Goal: Task Accomplishment & Management: Manage account settings

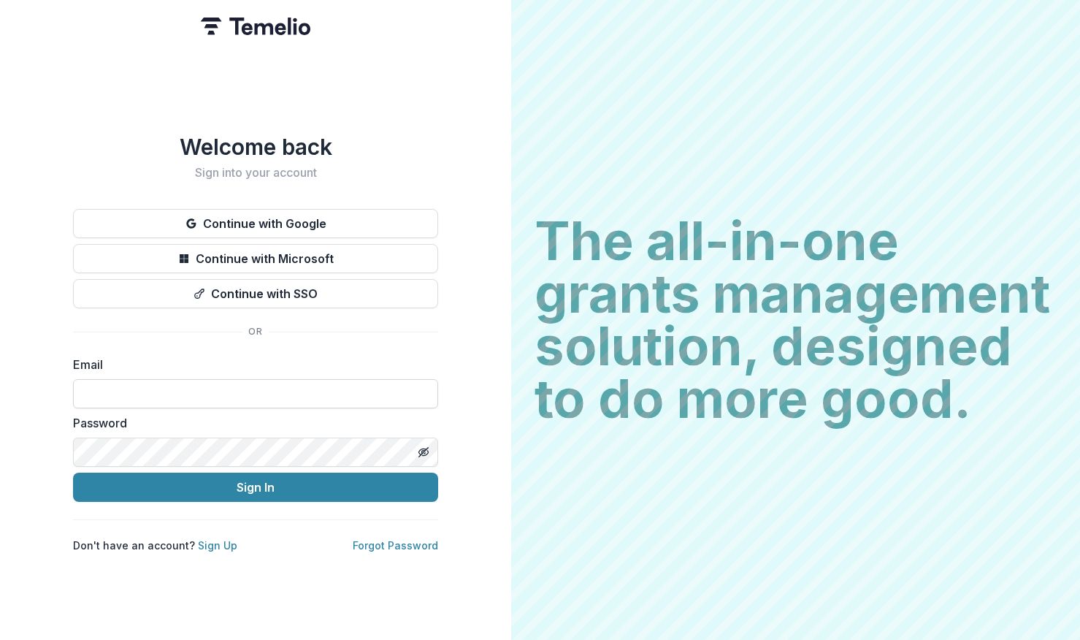
click at [194, 386] on input at bounding box center [255, 393] width 365 height 29
type input "**********"
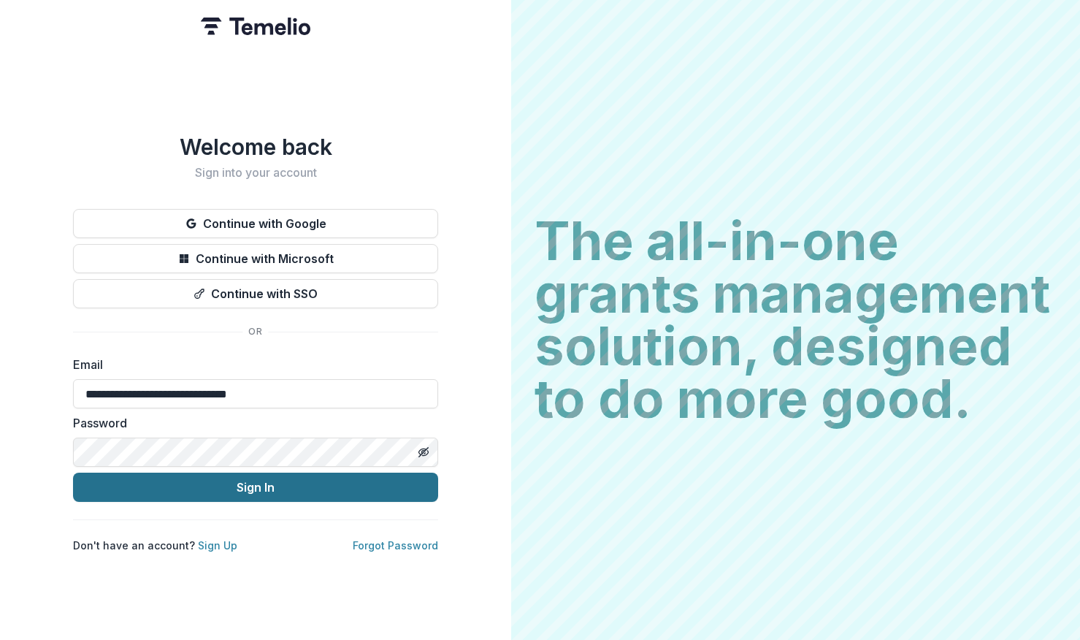
click at [207, 484] on button "Sign In" at bounding box center [255, 486] width 365 height 29
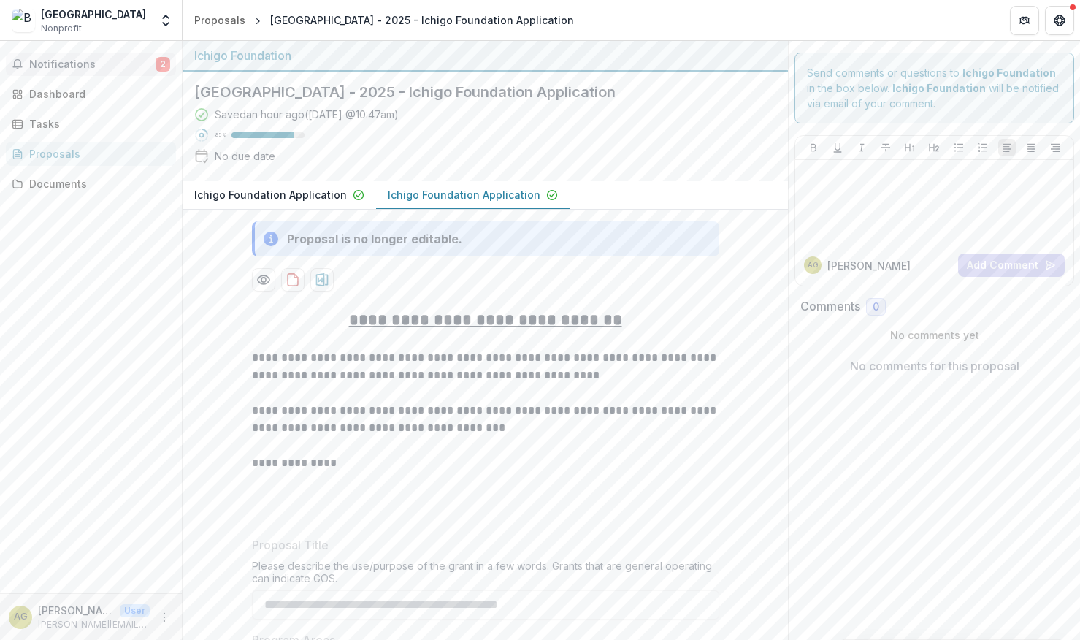
click at [83, 59] on span "Notifications" at bounding box center [92, 64] width 126 height 12
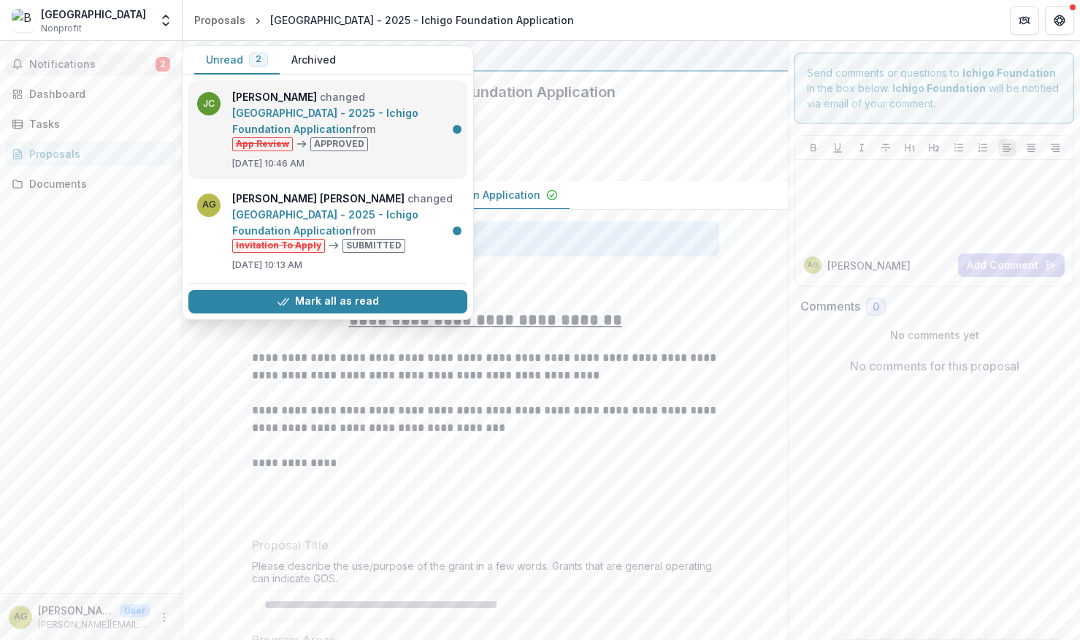
click at [334, 134] on link "Brooklyn Children's Theatre - 2025 - Ichigo Foundation Application" at bounding box center [325, 121] width 186 height 28
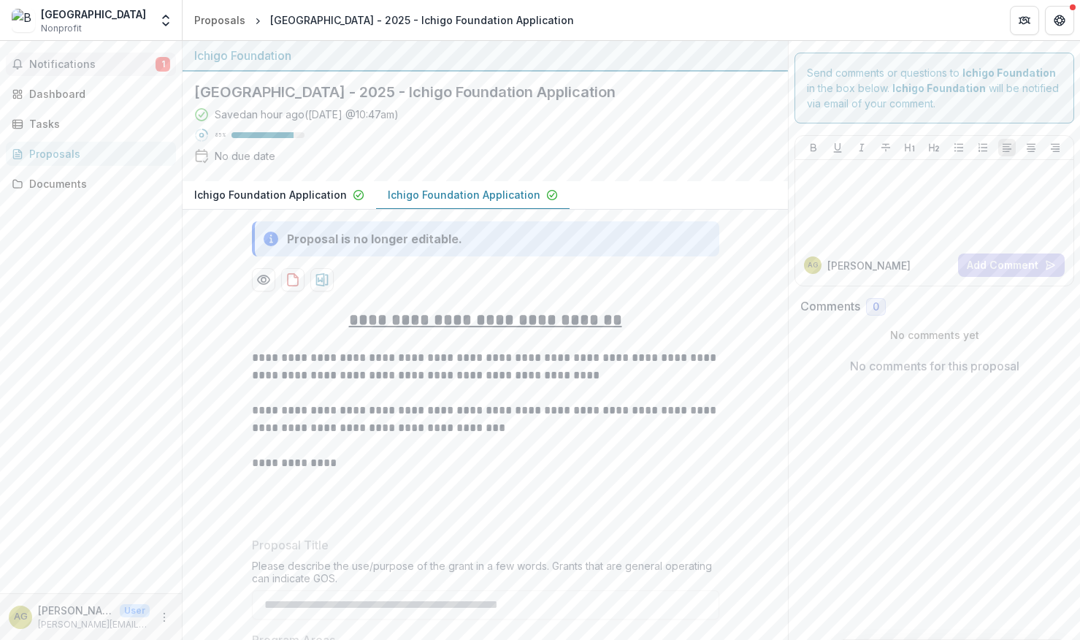
click at [151, 59] on span "Notifications" at bounding box center [92, 64] width 126 height 12
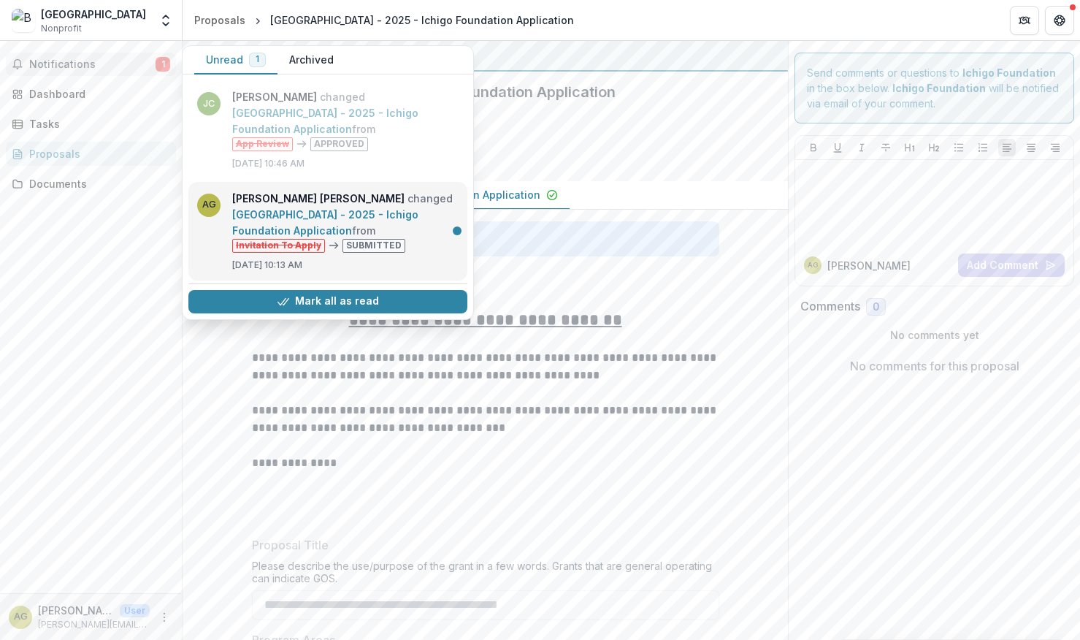
click at [386, 237] on link "Brooklyn Children's Theatre - 2025 - Ichigo Foundation Application" at bounding box center [325, 222] width 186 height 28
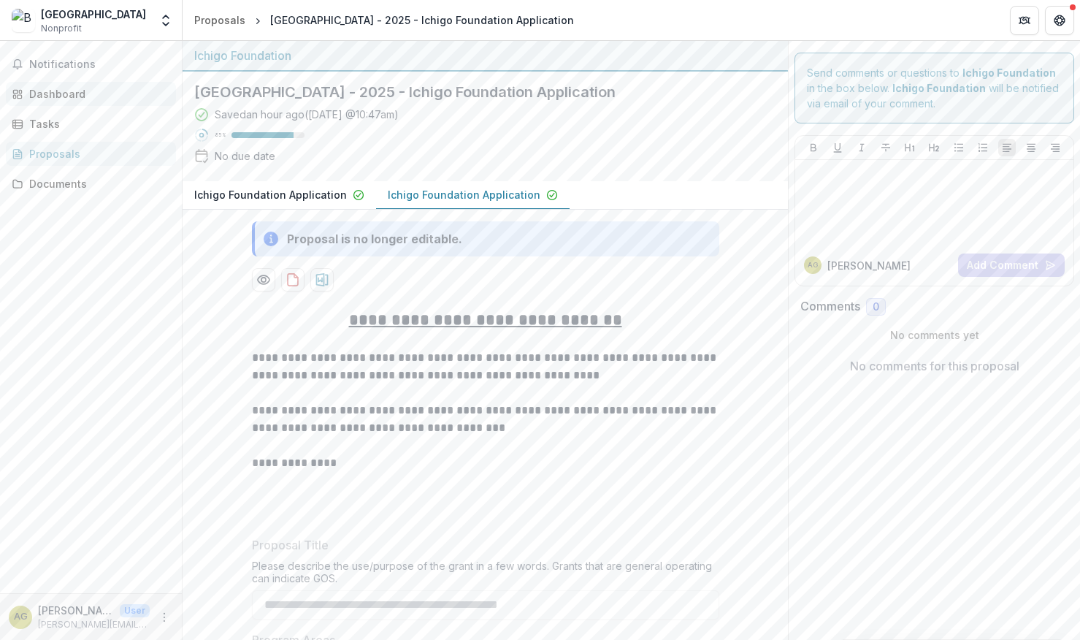
click at [58, 91] on div "Dashboard" at bounding box center [96, 93] width 135 height 15
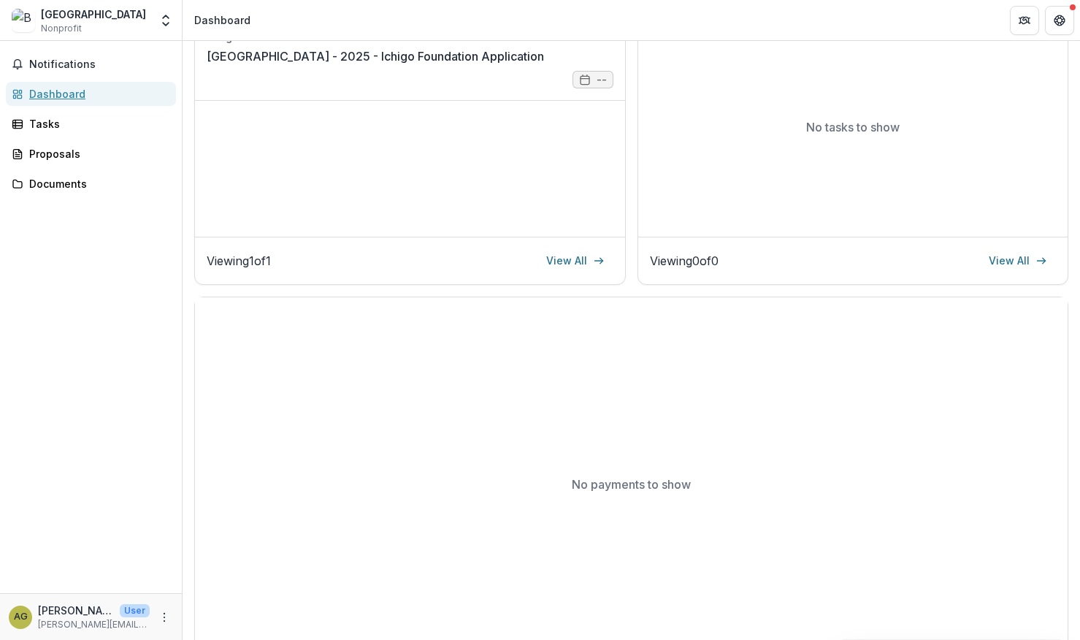
scroll to position [288, 0]
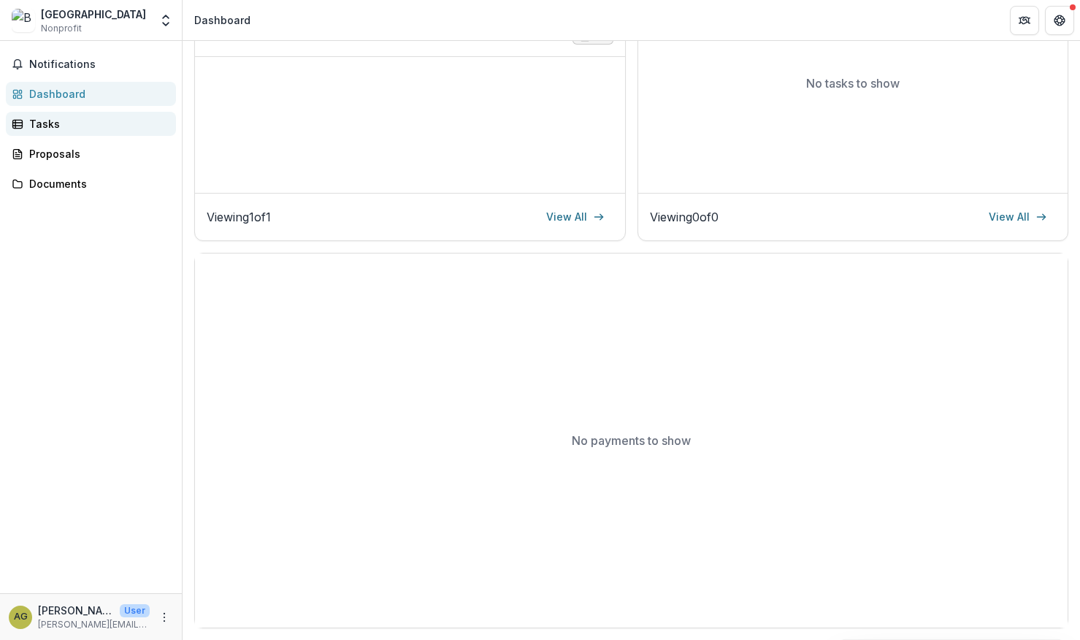
click at [55, 122] on div "Tasks" at bounding box center [96, 123] width 135 height 15
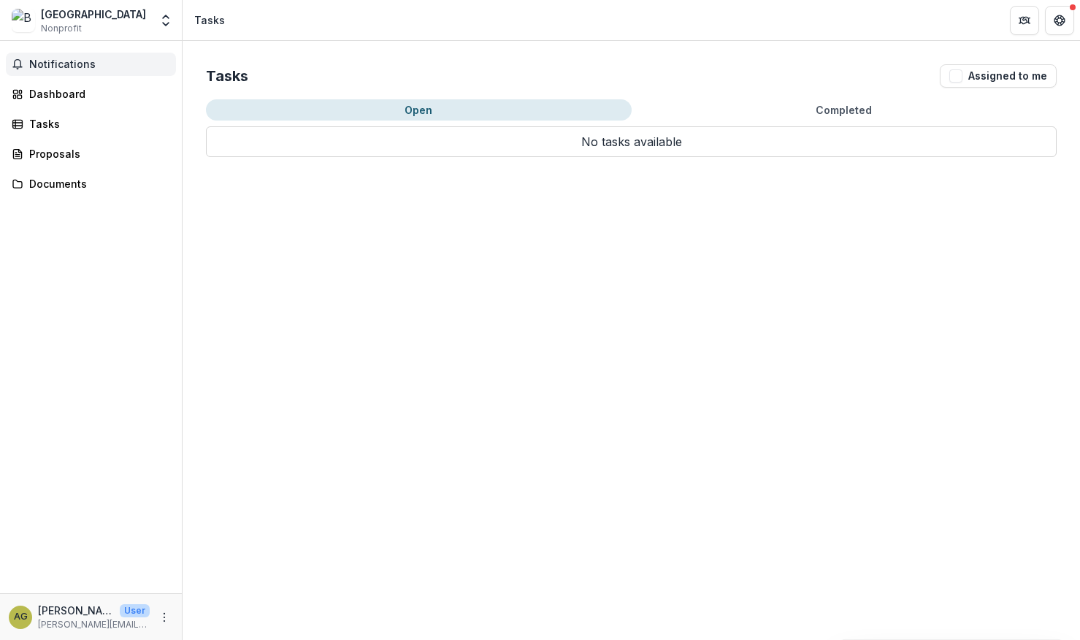
click at [74, 65] on span "Notifications" at bounding box center [99, 64] width 141 height 12
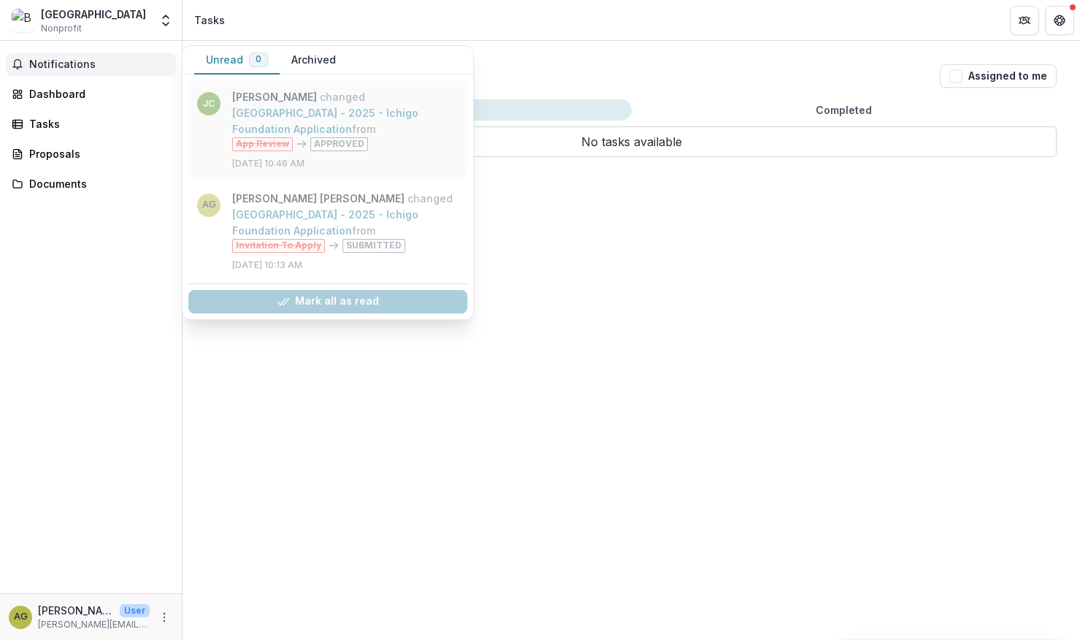
click at [356, 135] on link "Brooklyn Children's Theatre - 2025 - Ichigo Foundation Application" at bounding box center [325, 121] width 186 height 28
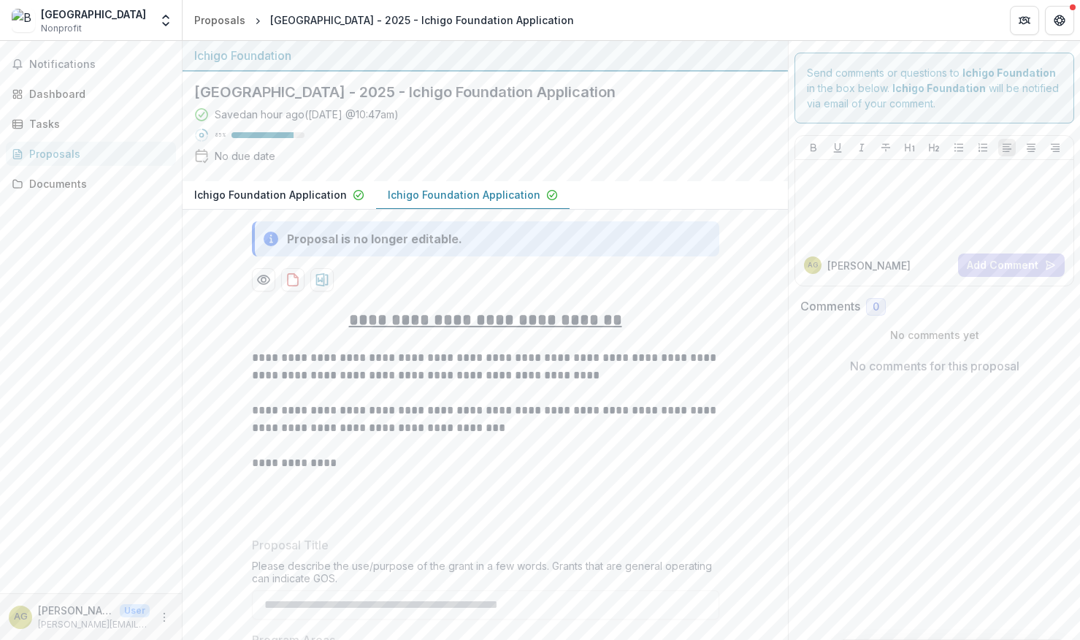
click at [475, 192] on p "Ichigo Foundation Application" at bounding box center [464, 194] width 153 height 15
click at [260, 276] on icon "Preview 768390bf-0b90-4bf2-9c57-4a263a995269-1.pdf" at bounding box center [263, 279] width 15 height 15
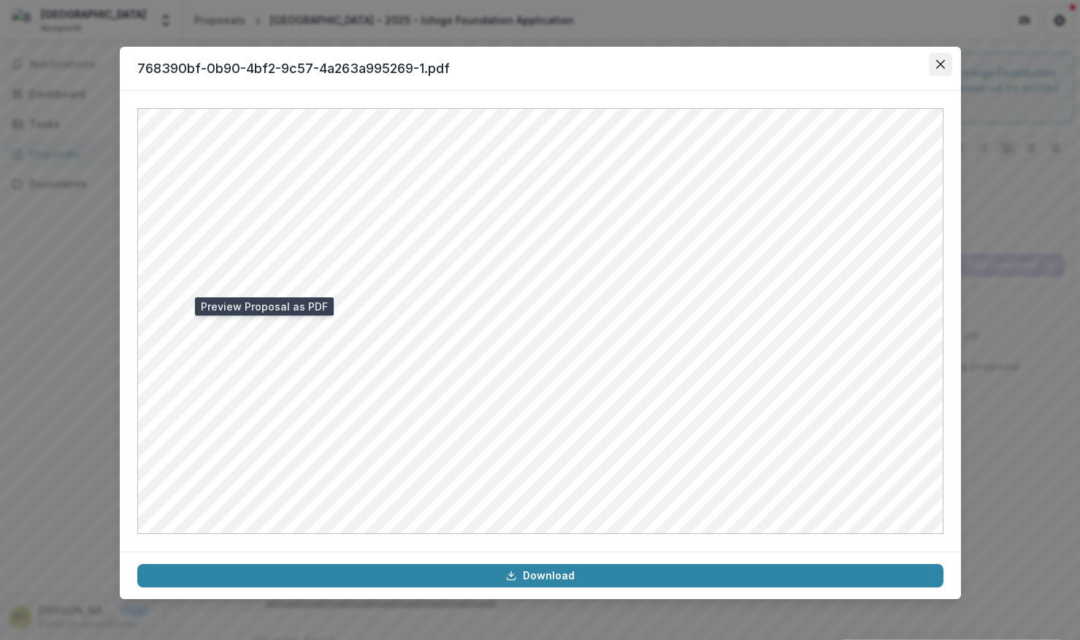
click at [937, 63] on icon "Close" at bounding box center [940, 64] width 9 height 9
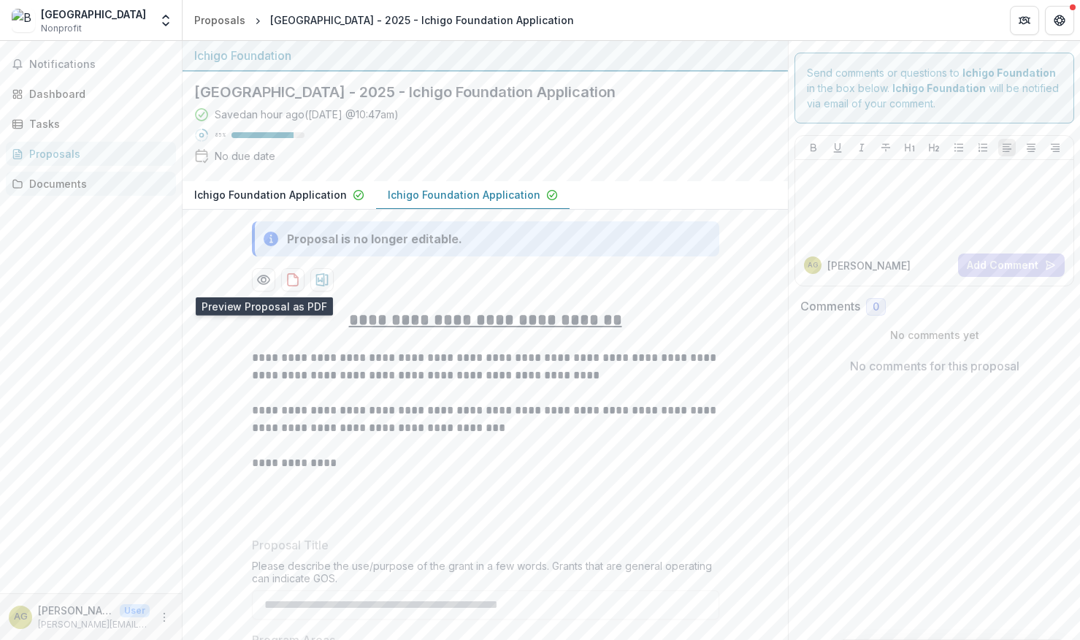
click at [36, 176] on div "Documents" at bounding box center [96, 183] width 135 height 15
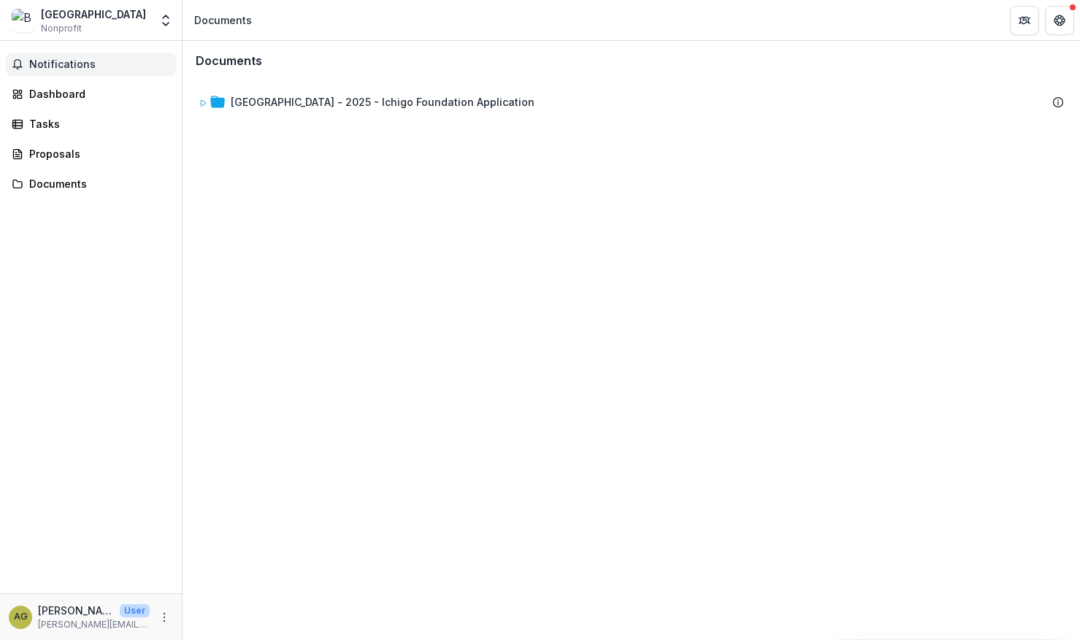
click at [85, 69] on span "Notifications" at bounding box center [99, 64] width 141 height 12
click at [85, 93] on div "Dashboard" at bounding box center [96, 93] width 135 height 15
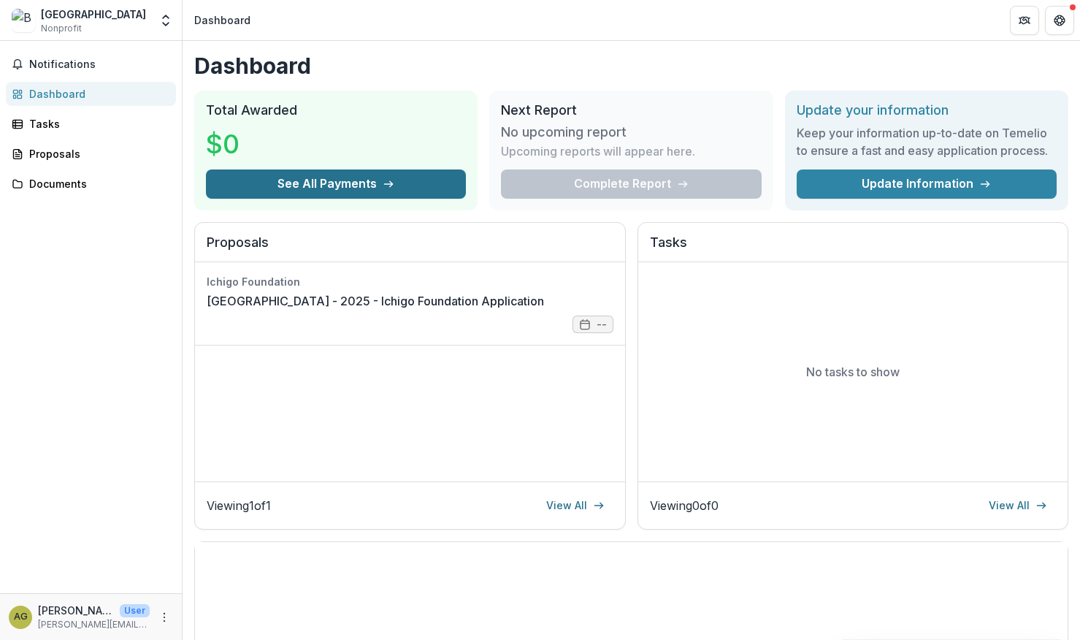
click at [310, 183] on button "See All Payments" at bounding box center [336, 183] width 260 height 29
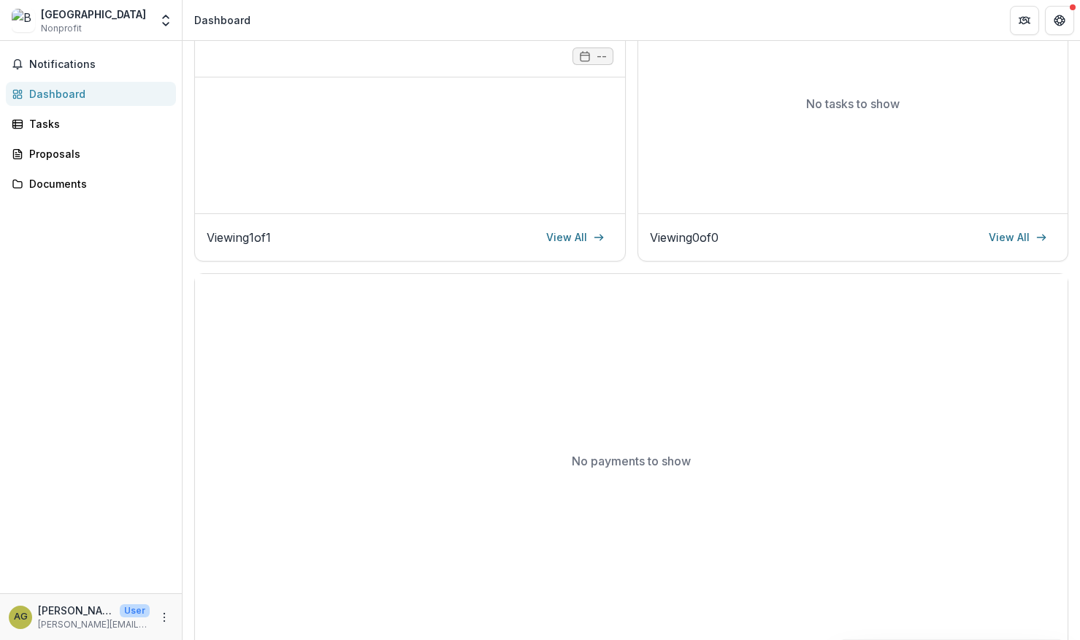
scroll to position [277, 0]
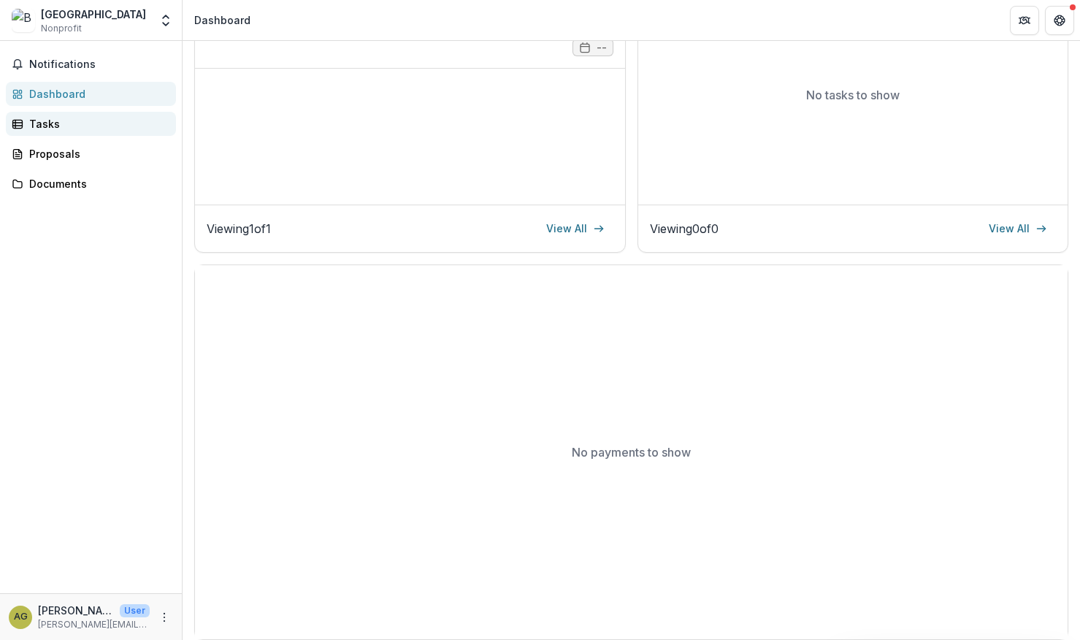
click at [64, 124] on div "Tasks" at bounding box center [96, 123] width 135 height 15
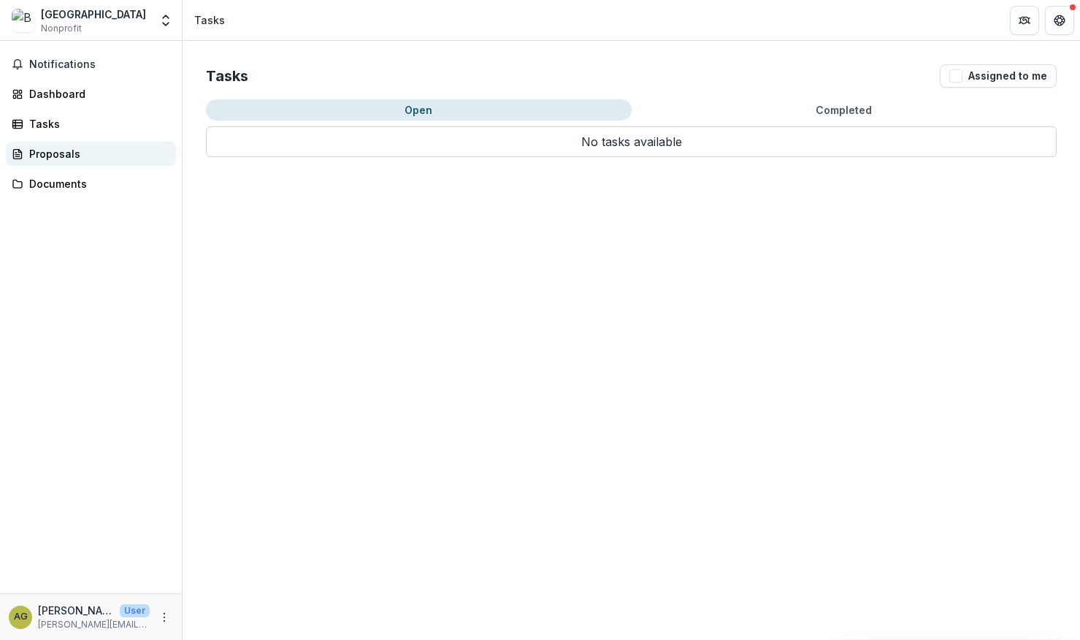
click at [83, 150] on div "Proposals" at bounding box center [96, 153] width 135 height 15
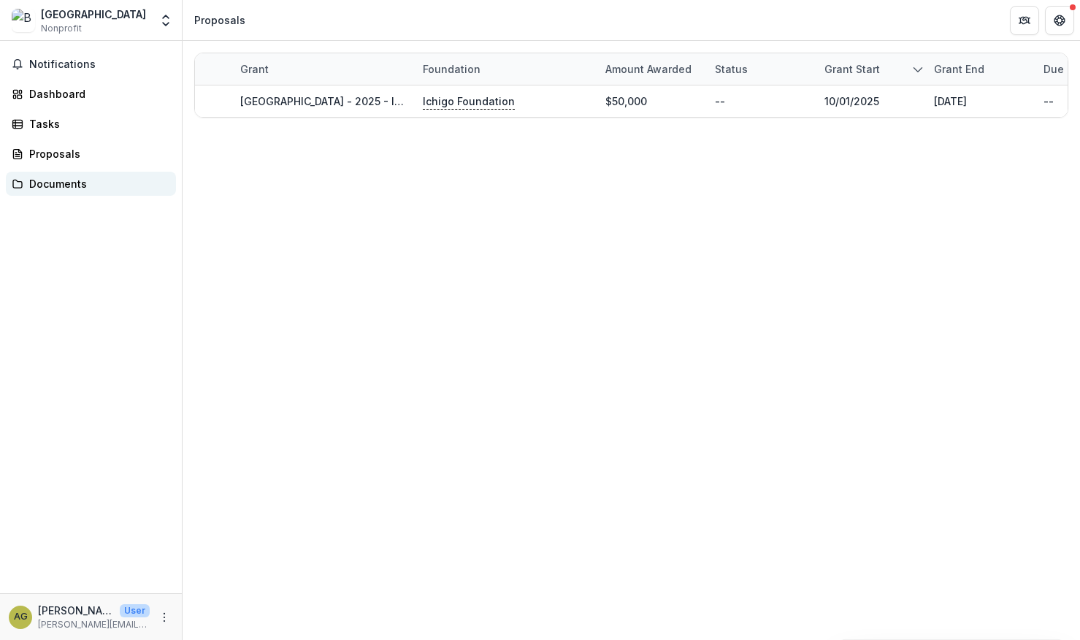
click at [65, 184] on div "Documents" at bounding box center [96, 183] width 135 height 15
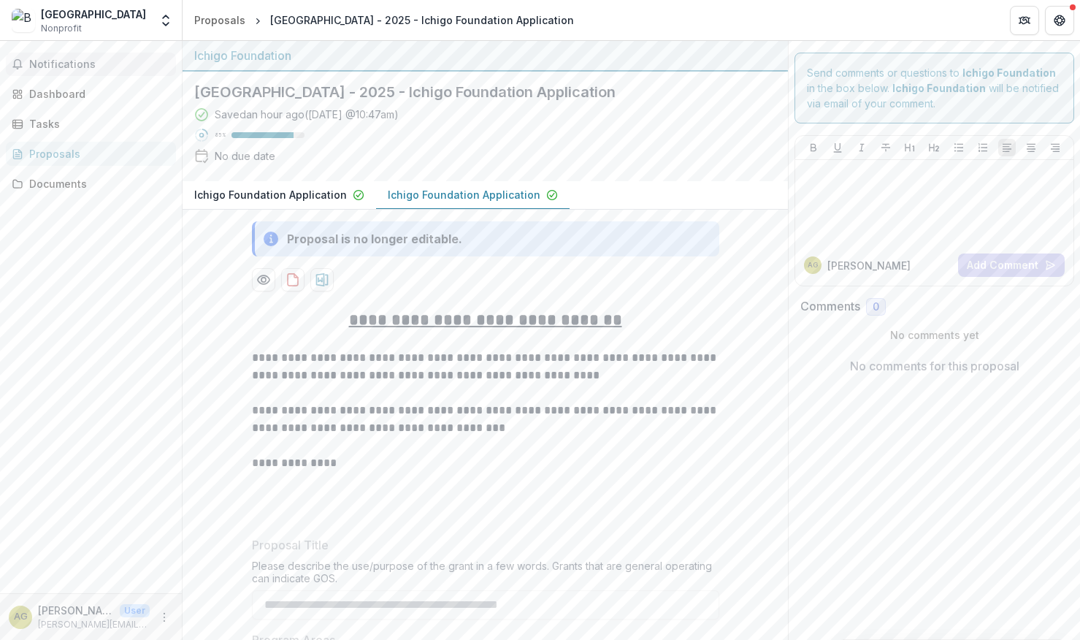
click at [77, 66] on span "Notifications" at bounding box center [99, 64] width 141 height 12
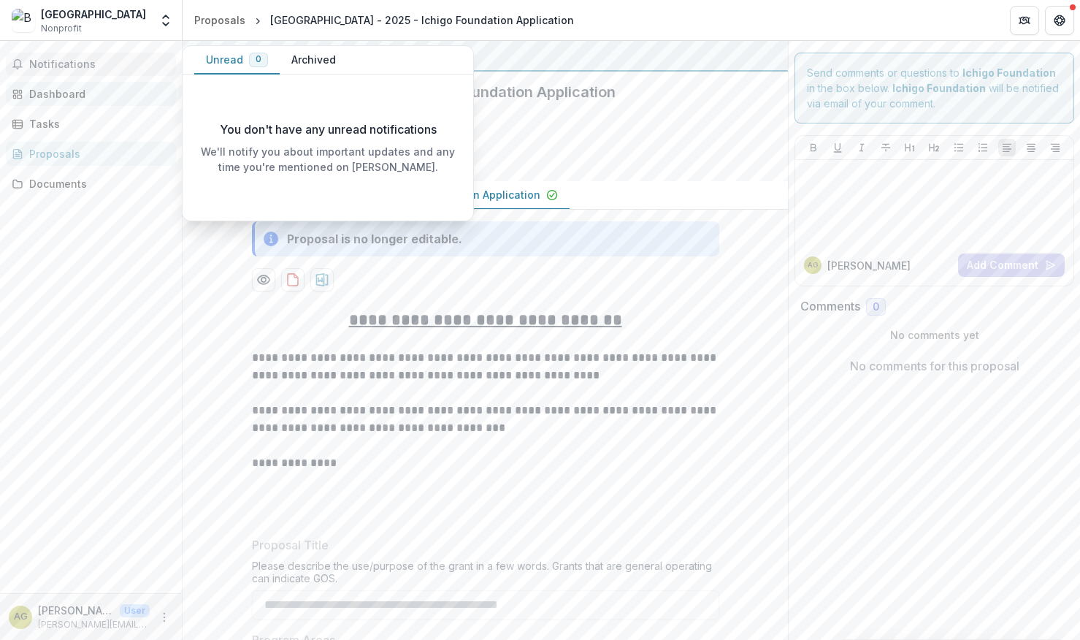
click at [74, 94] on div "Dashboard" at bounding box center [96, 93] width 135 height 15
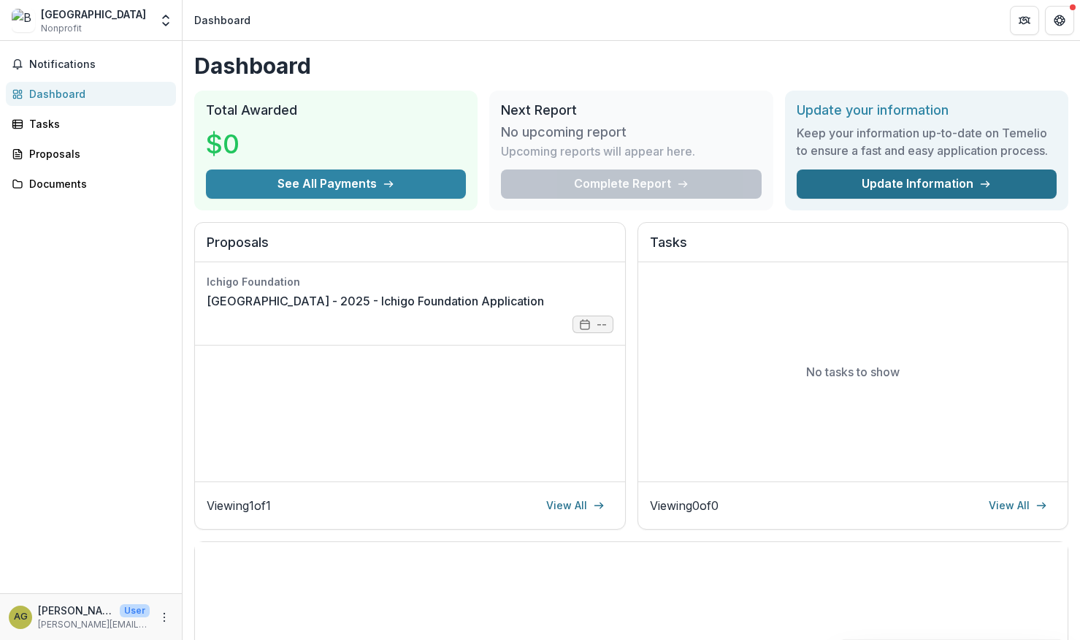
click at [845, 184] on link "Update Information" at bounding box center [927, 183] width 260 height 29
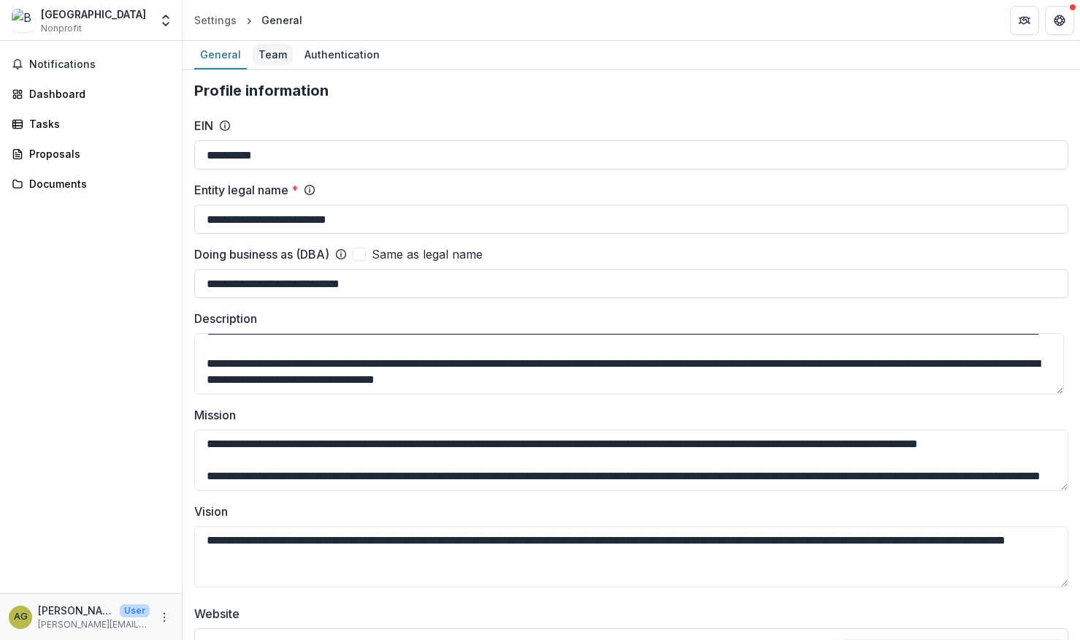
click at [269, 52] on div "Team" at bounding box center [273, 54] width 40 height 21
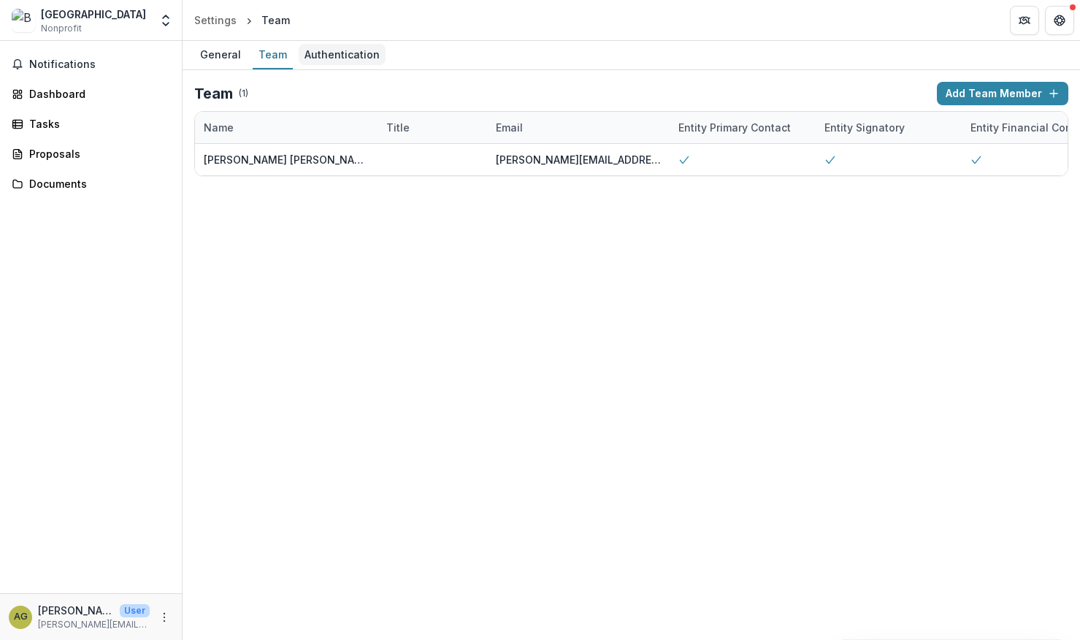
click at [351, 53] on div "Authentication" at bounding box center [342, 54] width 87 height 21
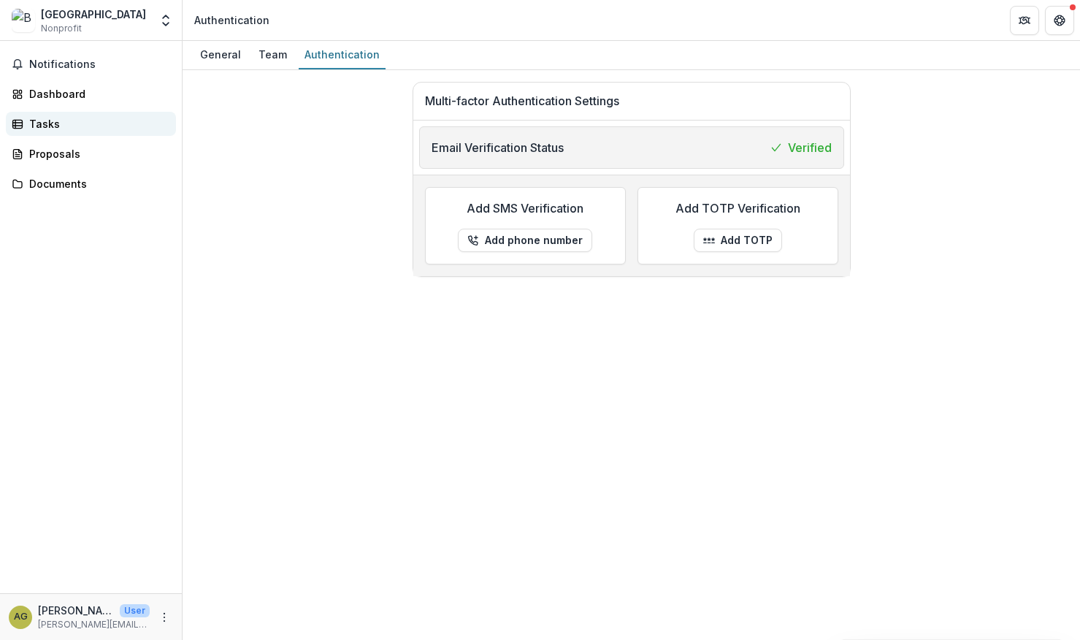
click at [53, 124] on div "Tasks" at bounding box center [96, 123] width 135 height 15
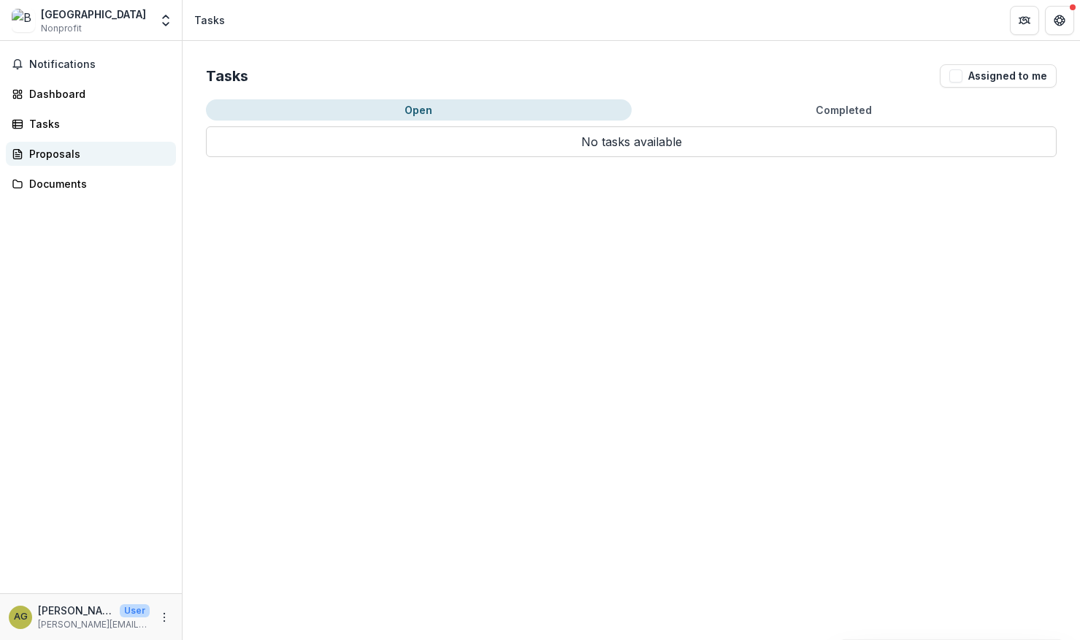
click at [69, 156] on div "Proposals" at bounding box center [96, 153] width 135 height 15
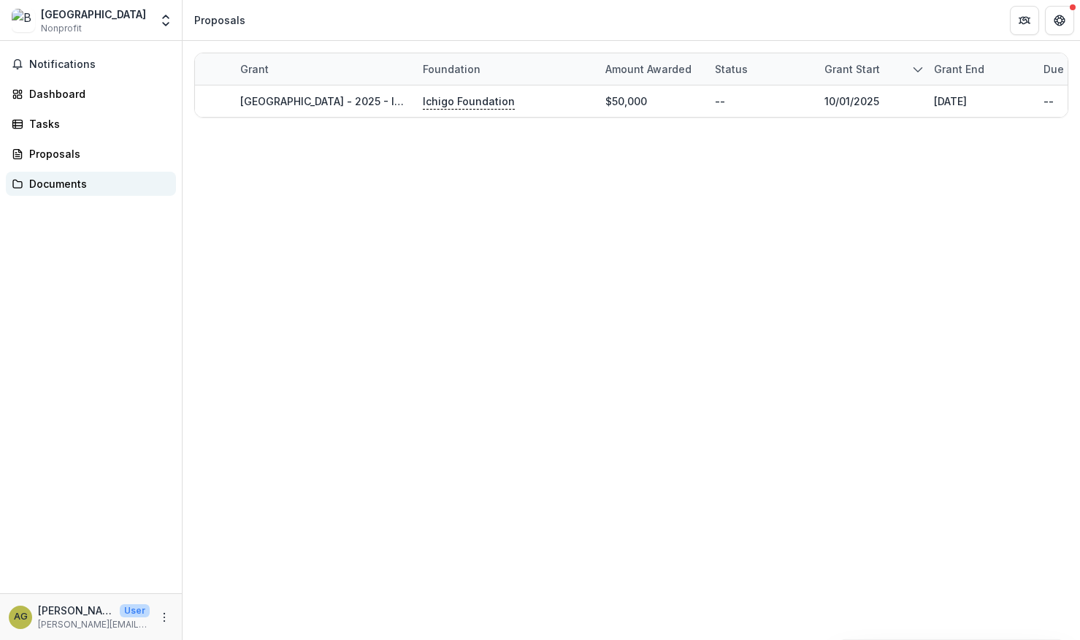
click at [50, 188] on div "Documents" at bounding box center [96, 183] width 135 height 15
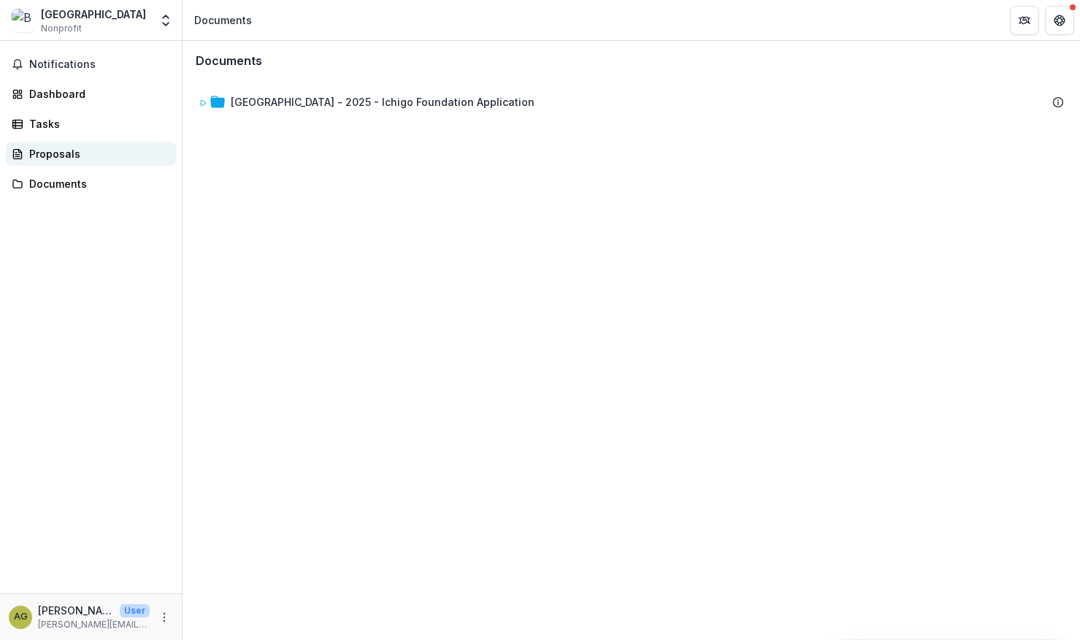
click at [37, 157] on div "Proposals" at bounding box center [96, 153] width 135 height 15
